Goal: Find specific page/section: Find specific page/section

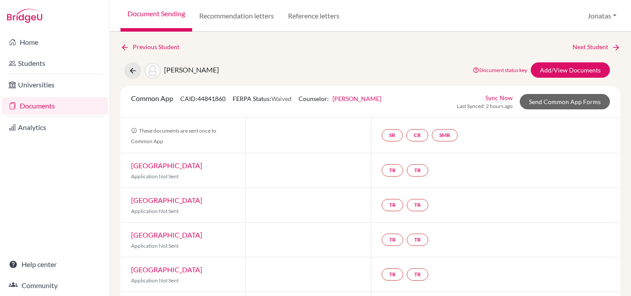
click at [46, 107] on link "Documents" at bounding box center [55, 106] width 106 height 18
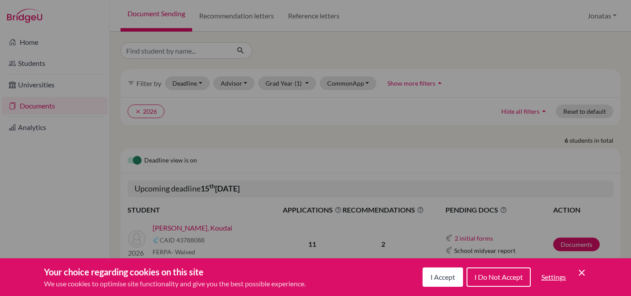
click at [439, 279] on span "I Accept" at bounding box center [442, 277] width 25 height 8
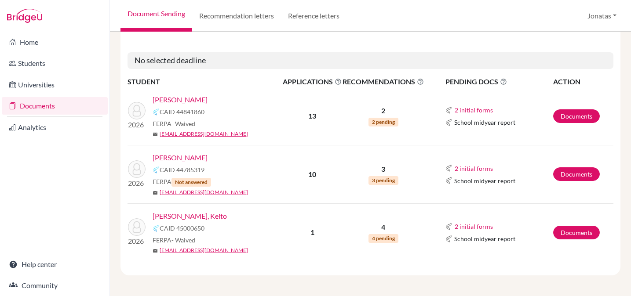
scroll to position [412, 0]
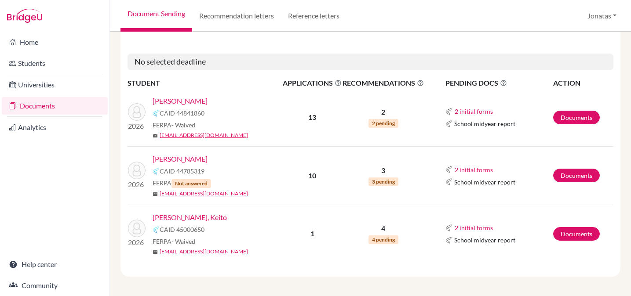
click at [172, 159] on link "Takagi, Eishi" at bounding box center [180, 159] width 55 height 11
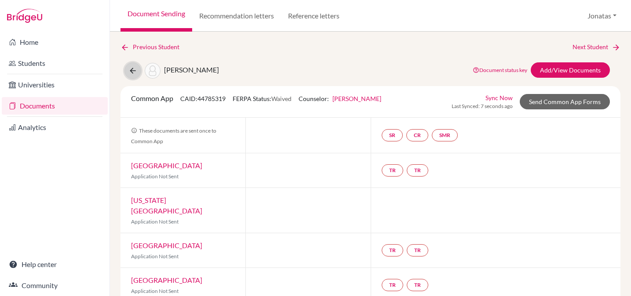
click at [132, 73] on icon at bounding box center [132, 70] width 9 height 9
